Goal: Task Accomplishment & Management: Use online tool/utility

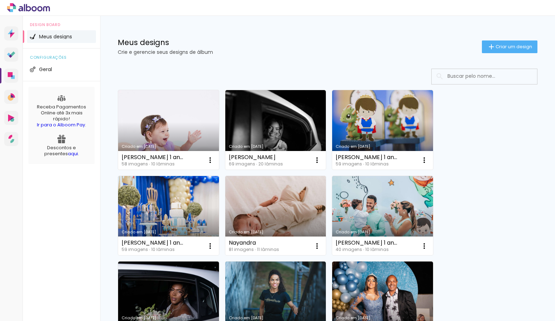
click at [176, 123] on link "Criado em [DATE]" at bounding box center [168, 129] width 101 height 79
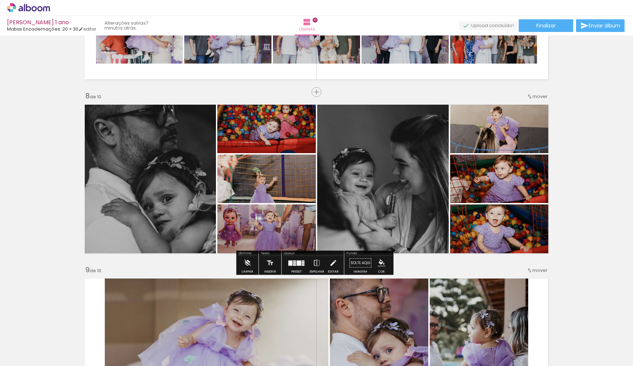
scroll to position [0, 2026]
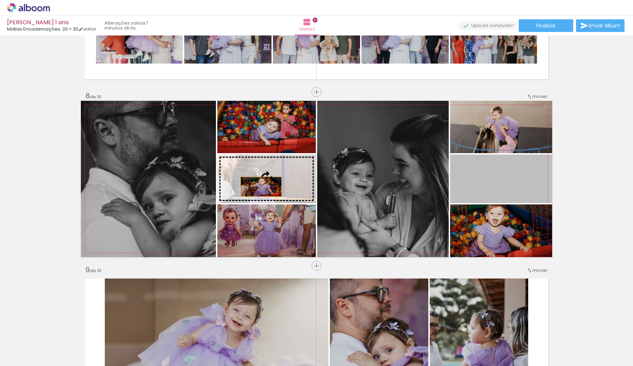
drag, startPoint x: 511, startPoint y: 188, endPoint x: 258, endPoint y: 187, distance: 252.8
click at [0, 0] on slot at bounding box center [0, 0] width 0 height 0
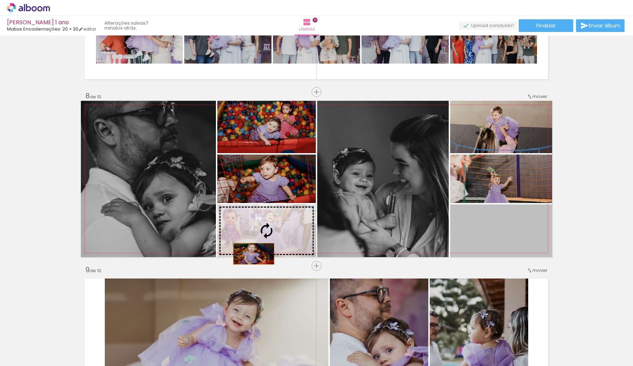
drag, startPoint x: 514, startPoint y: 245, endPoint x: 251, endPoint y: 254, distance: 263.1
click at [0, 0] on slot at bounding box center [0, 0] width 0 height 0
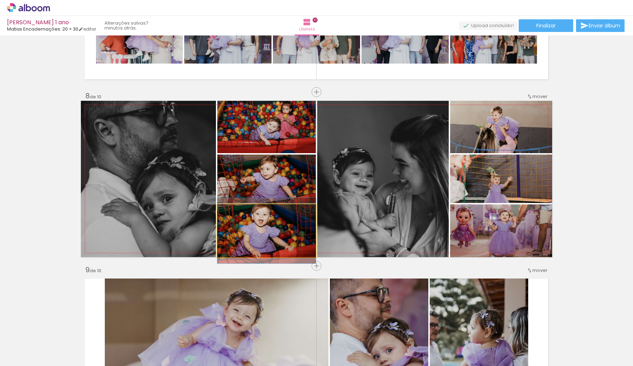
drag, startPoint x: 232, startPoint y: 212, endPoint x: 167, endPoint y: 214, distance: 65.8
type paper-slider "100"
click at [0, 0] on slot at bounding box center [0, 0] width 0 height 0
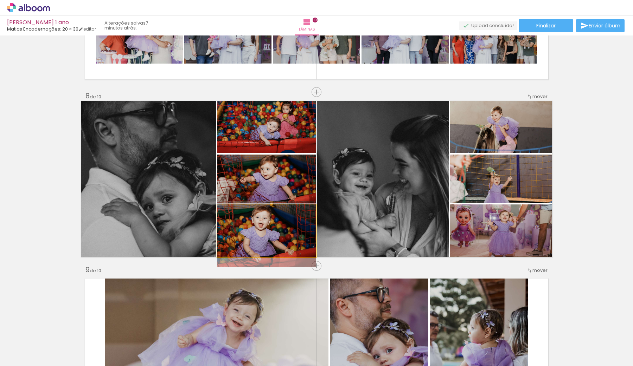
drag, startPoint x: 291, startPoint y: 231, endPoint x: 290, endPoint y: 234, distance: 3.7
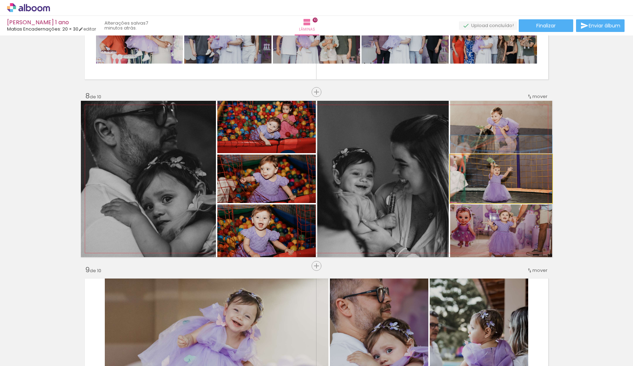
drag, startPoint x: 509, startPoint y: 192, endPoint x: 508, endPoint y: 181, distance: 10.9
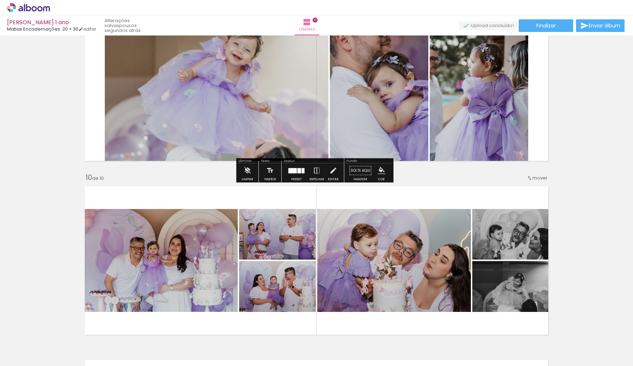
scroll to position [1434, 0]
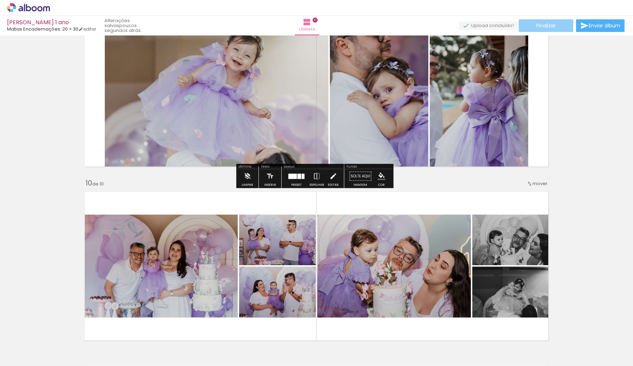
click at [546, 28] on span "Finalizar" at bounding box center [545, 25] width 19 height 5
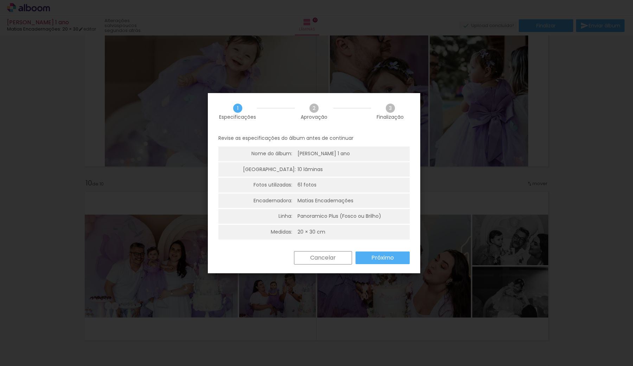
click at [0, 0] on slot "Próximo" at bounding box center [0, 0] width 0 height 0
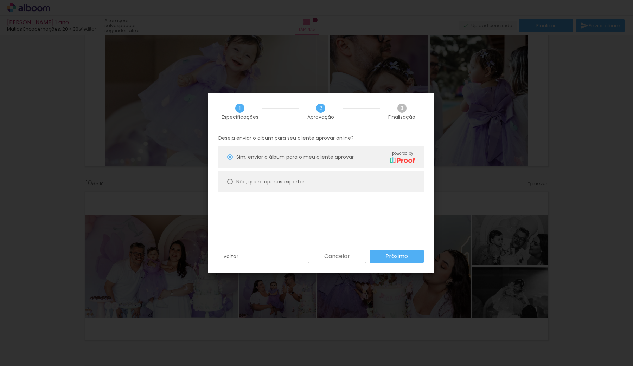
click at [291, 186] on paper-radio-button "Não, quero apenas exportar" at bounding box center [320, 181] width 205 height 21
type paper-radio-button "on"
click at [0, 0] on slot "Próximo" at bounding box center [0, 0] width 0 height 0
type input "Alta, 300 DPI"
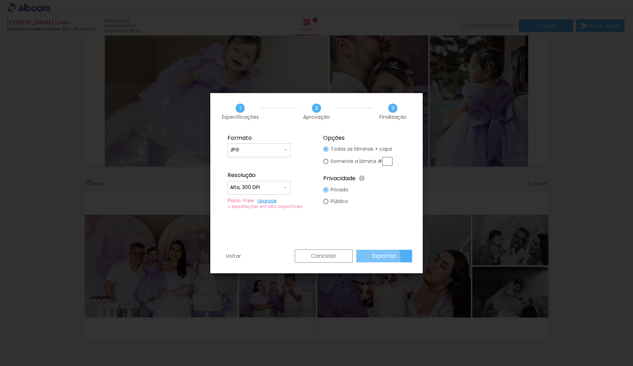
click at [0, 0] on slot "Exportar" at bounding box center [0, 0] width 0 height 0
